Goal: Use online tool/utility: Utilize a website feature to perform a specific function

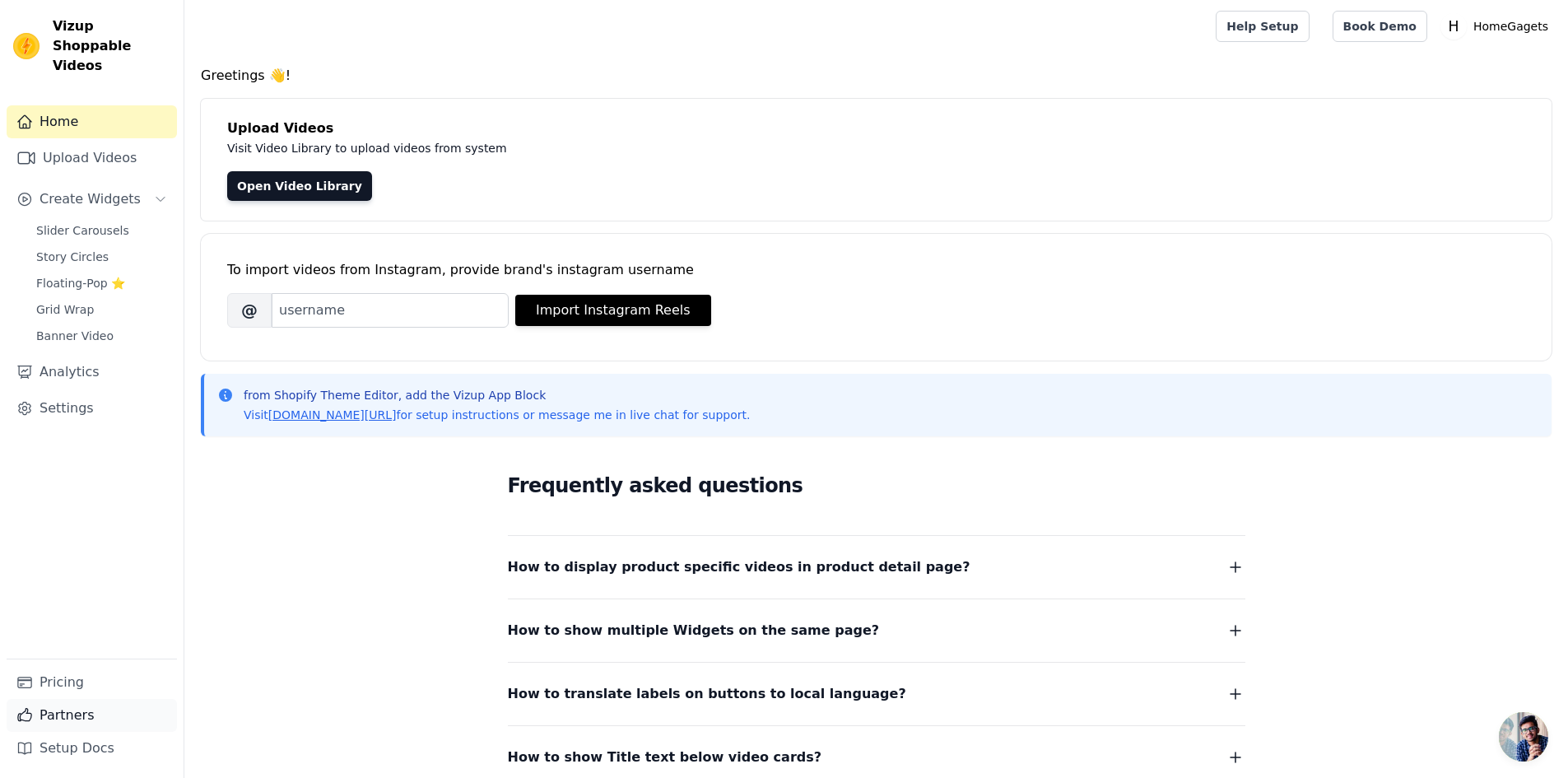
click at [122, 715] on link "Partners" at bounding box center [91, 715] width 170 height 33
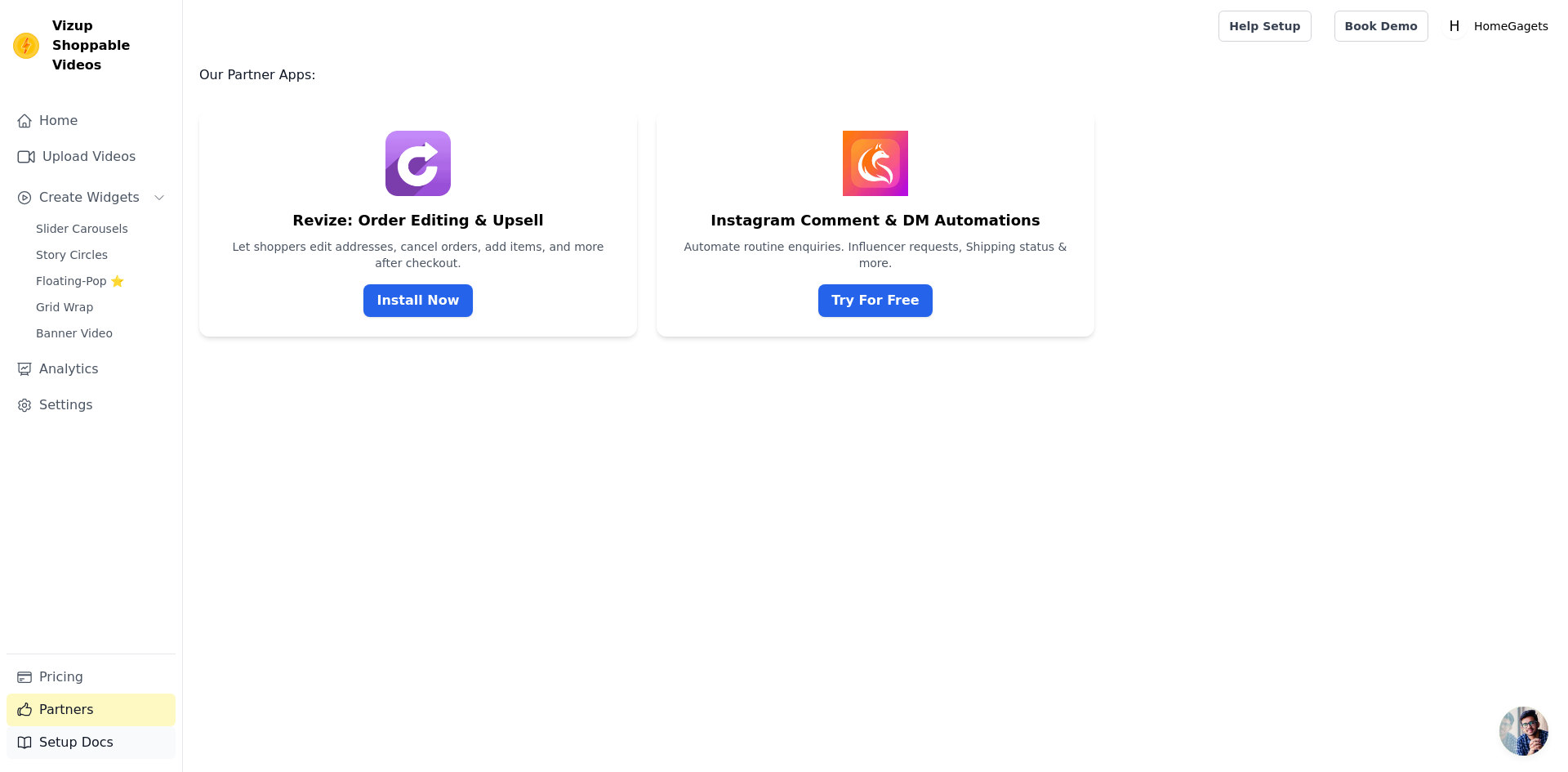
click at [117, 743] on link "Setup Docs" at bounding box center [91, 742] width 169 height 33
click at [107, 107] on link "Home" at bounding box center [91, 121] width 169 height 33
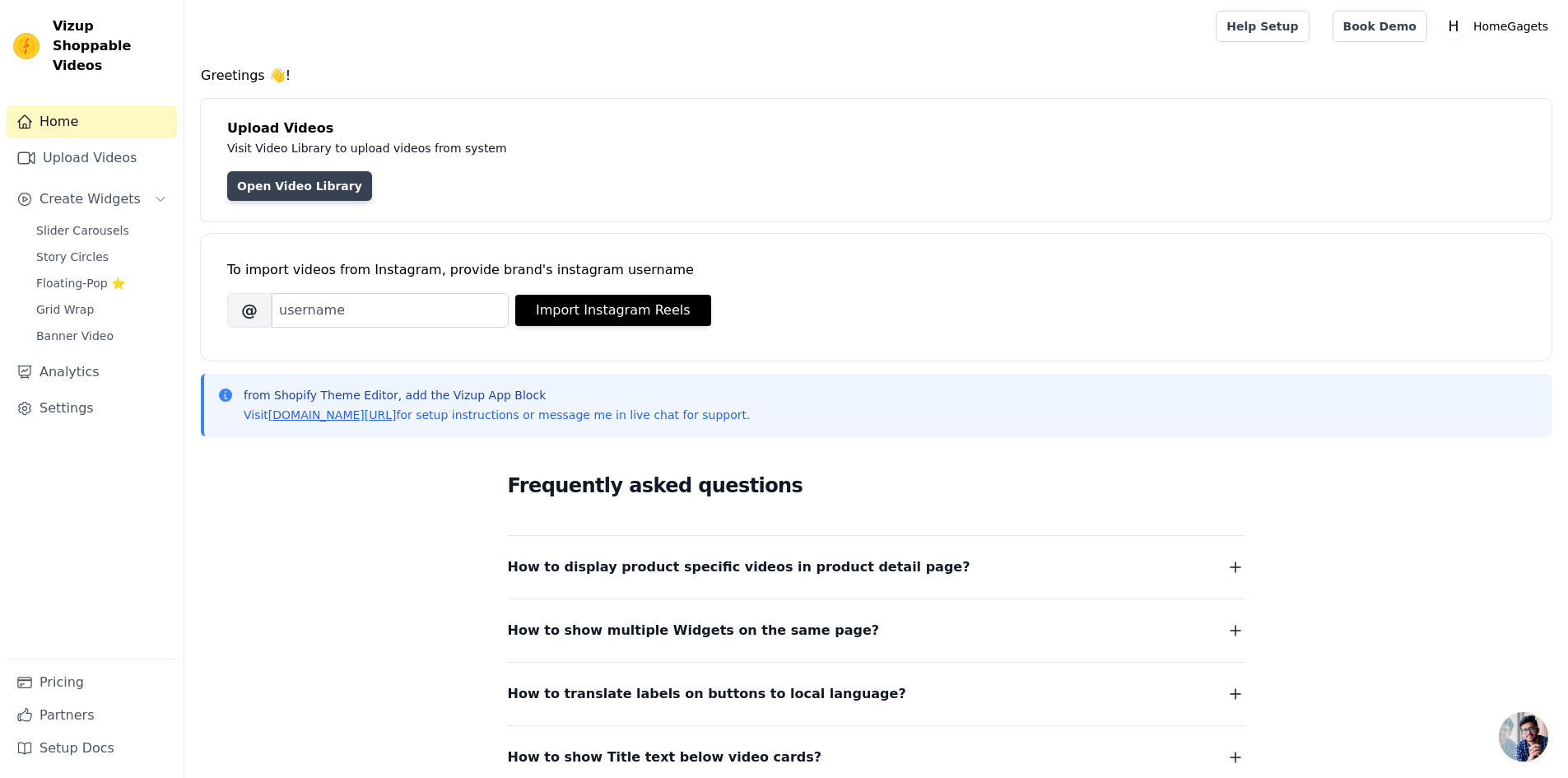
click at [284, 185] on link "Open Video Library" at bounding box center [299, 185] width 145 height 30
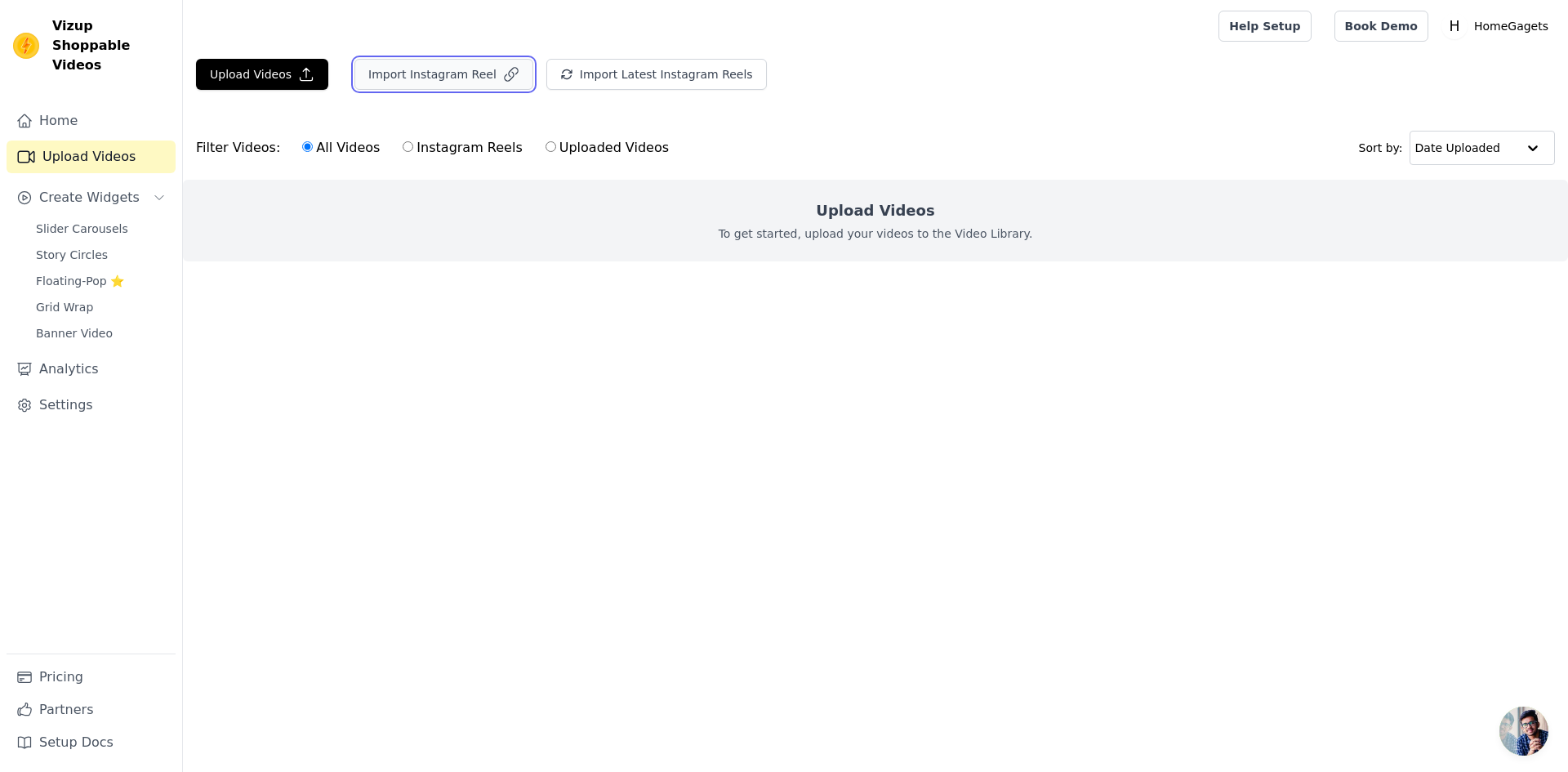
click at [451, 87] on button "Import Instagram Reel" at bounding box center [443, 74] width 179 height 31
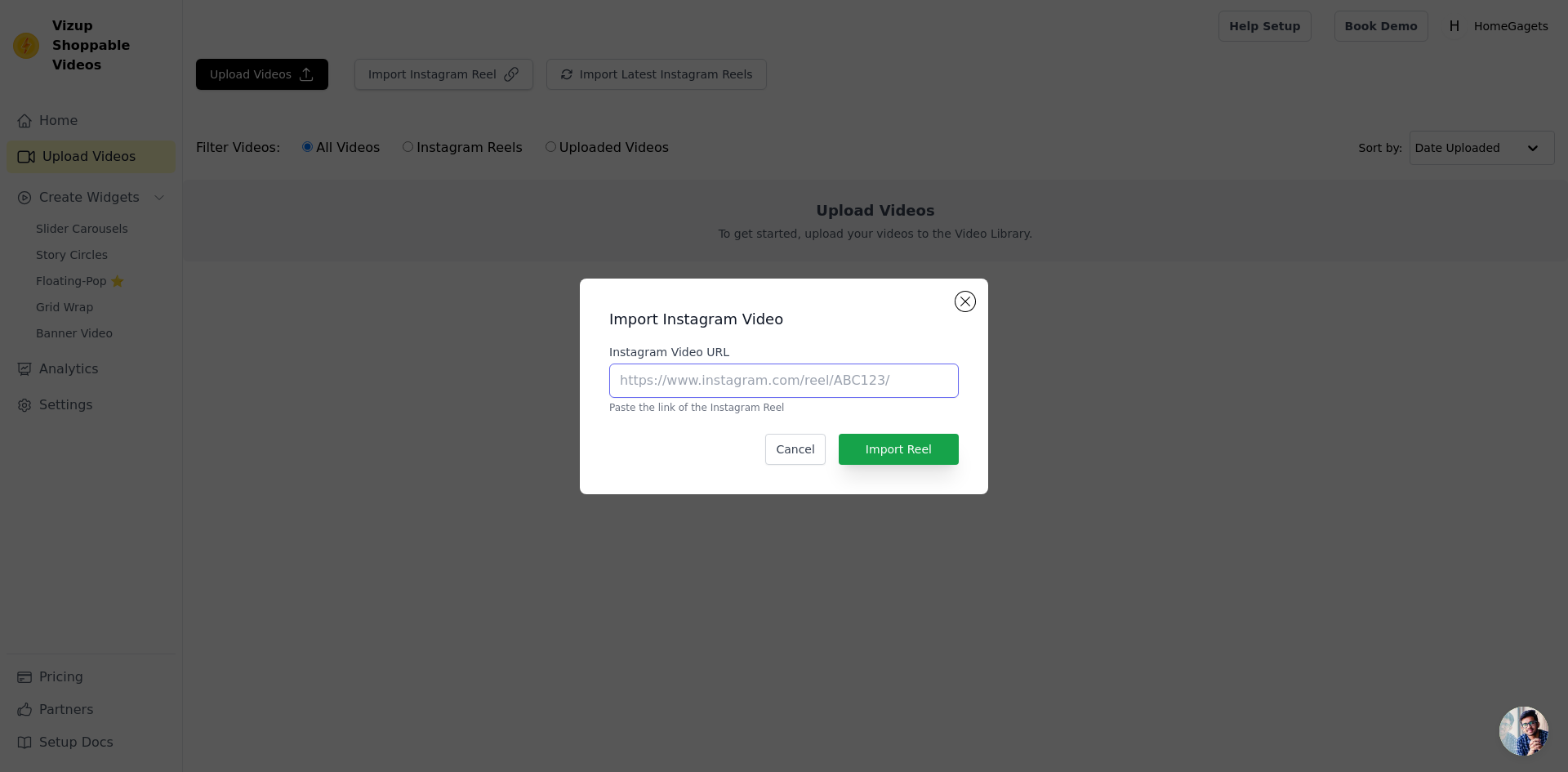
click at [779, 368] on input "Instagram Video URL" at bounding box center [784, 380] width 350 height 34
click at [898, 444] on button "Import Reel" at bounding box center [898, 449] width 120 height 31
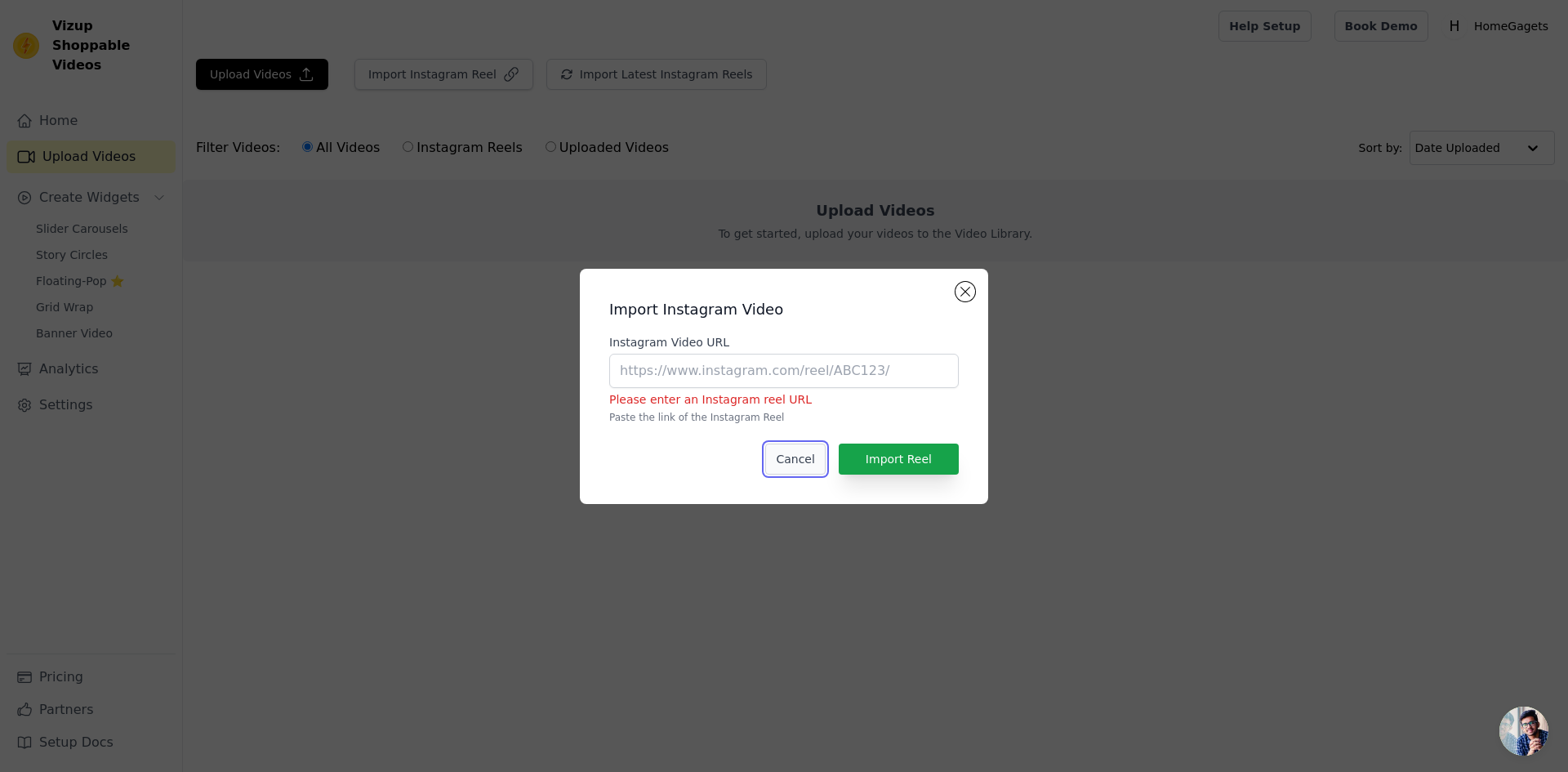
click at [790, 466] on button "Cancel" at bounding box center [794, 458] width 60 height 31
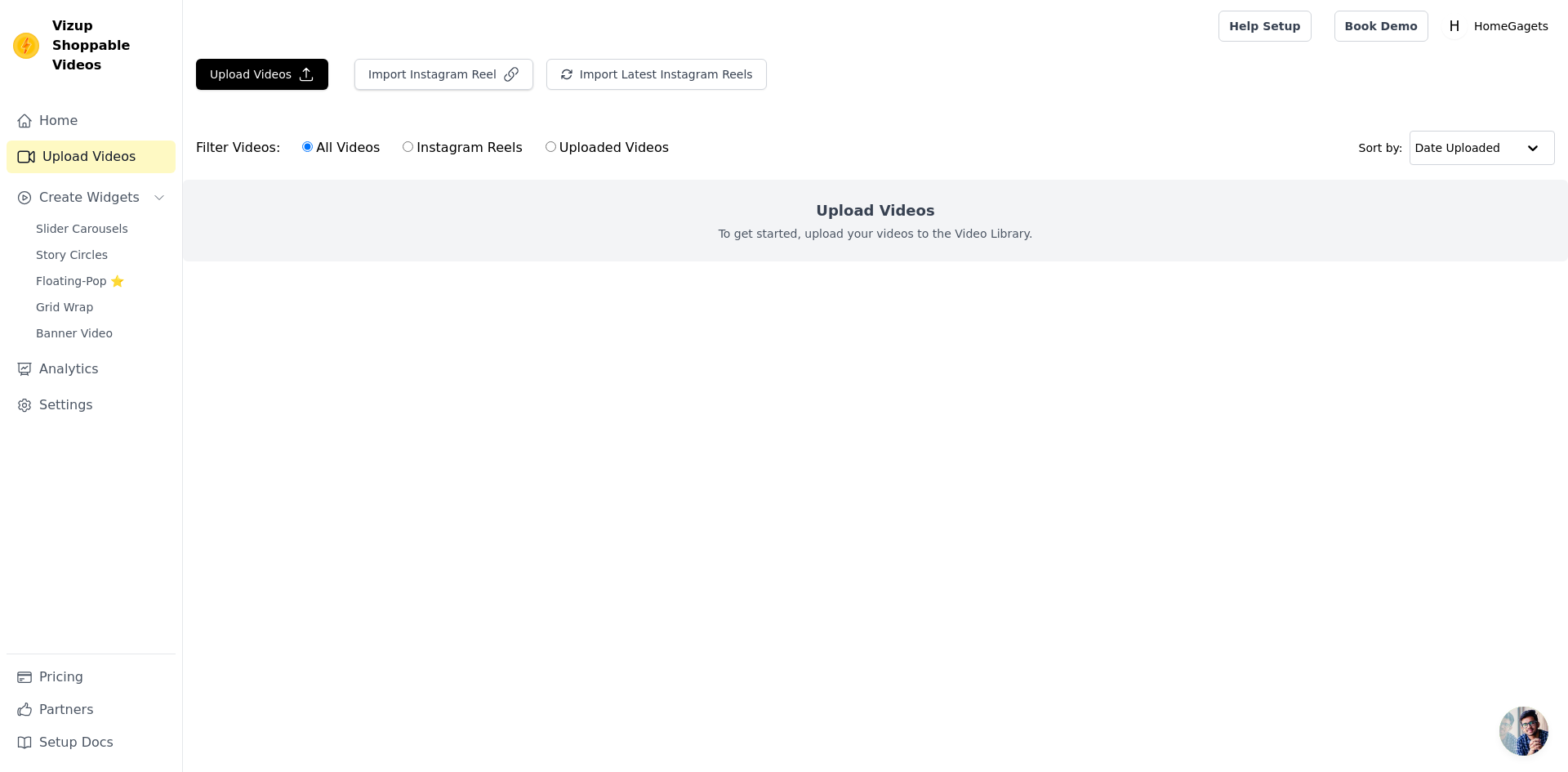
click at [439, 146] on label "Instagram Reels" at bounding box center [462, 147] width 121 height 21
click at [413, 146] on input "Instagram Reels" at bounding box center [408, 146] width 11 height 11
radio input "true"
click at [544, 151] on label "Uploaded Videos" at bounding box center [607, 147] width 125 height 21
click at [545, 151] on input "Uploaded Videos" at bounding box center [550, 146] width 11 height 11
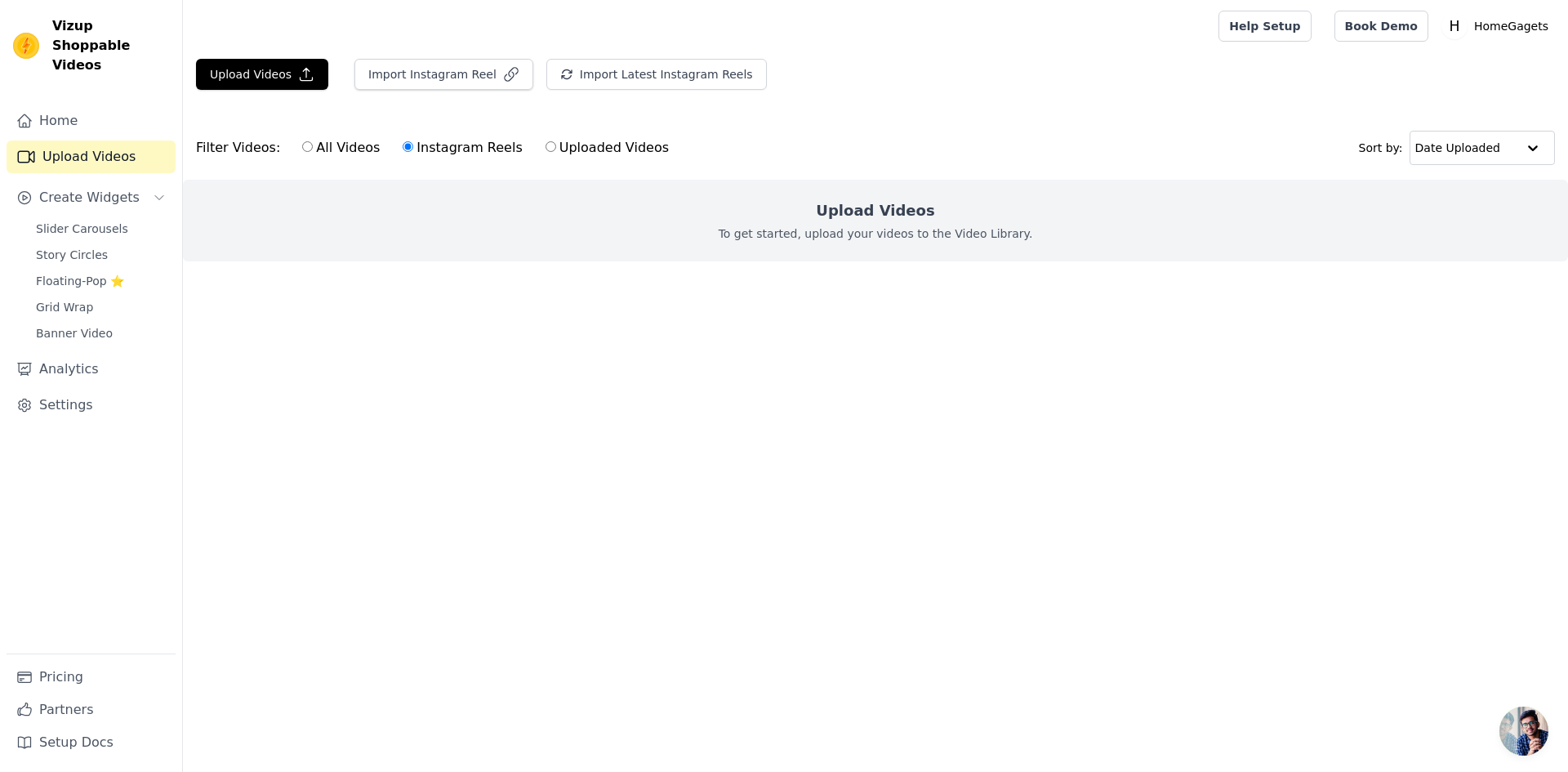
radio input "true"
click at [310, 144] on label "All Videos" at bounding box center [341, 147] width 79 height 21
click at [310, 144] on input "All Videos" at bounding box center [307, 146] width 11 height 11
radio input "true"
